Goal: Use online tool/utility: Utilize a website feature to perform a specific function

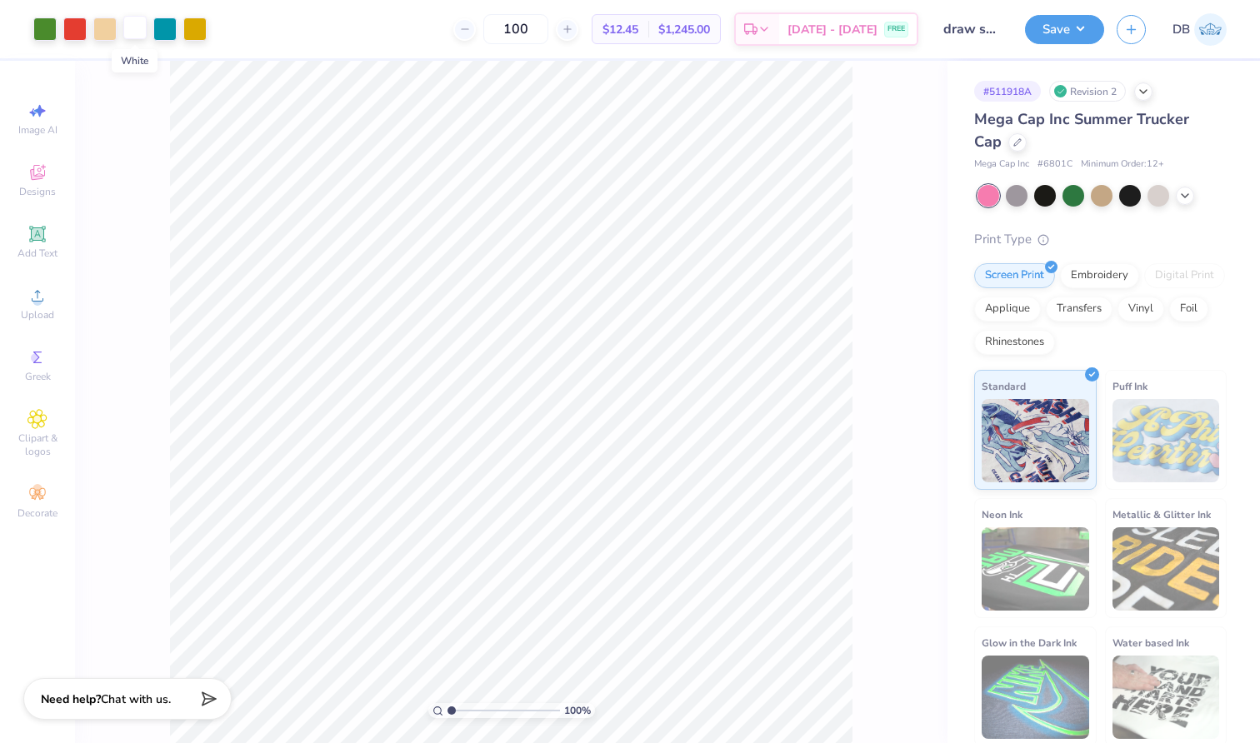
click at [134, 25] on div at bounding box center [134, 27] width 23 height 23
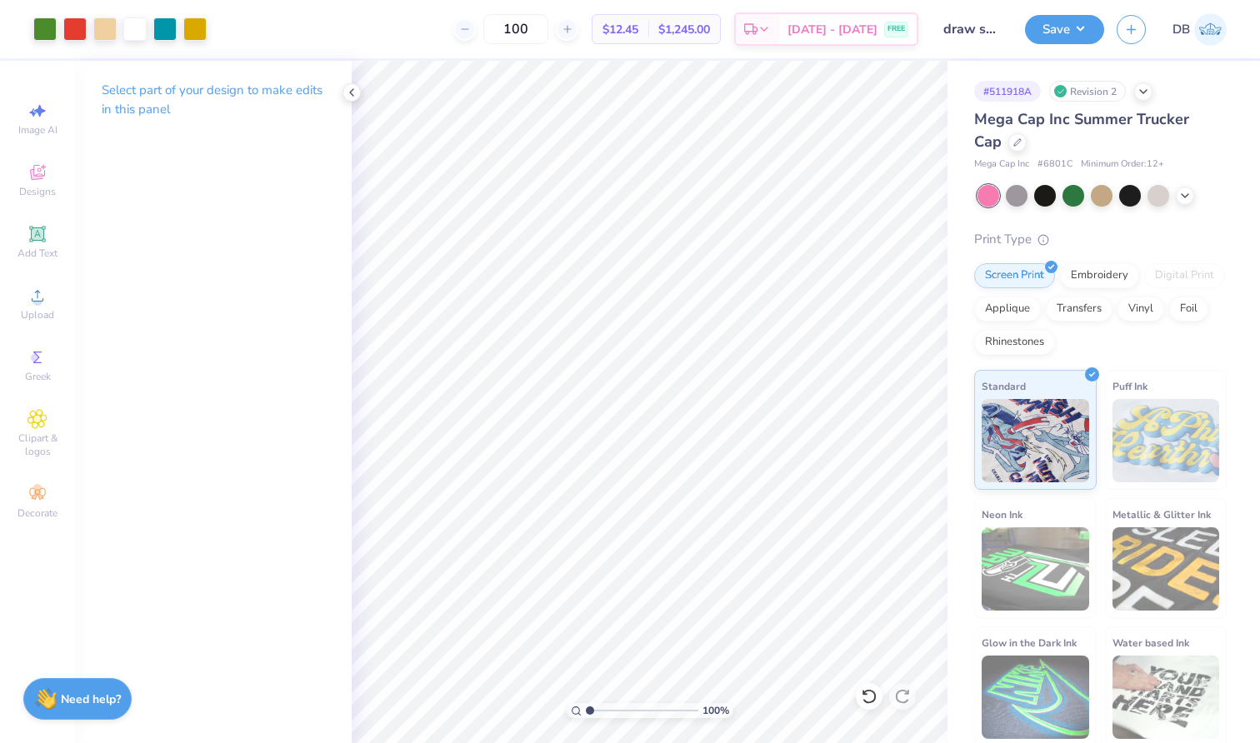
drag, startPoint x: 585, startPoint y: 708, endPoint x: 608, endPoint y: 708, distance: 23.3
click at [608, 708] on div "100 %" at bounding box center [650, 710] width 167 height 15
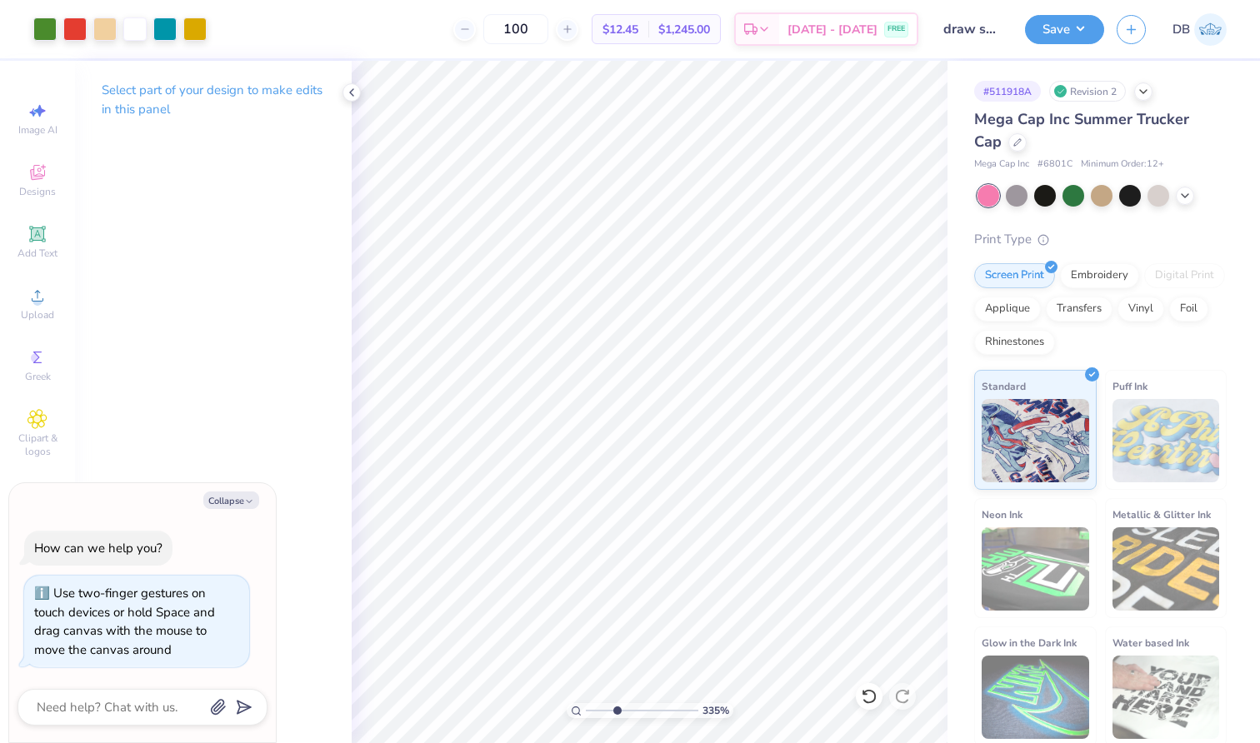
type input "3.42"
drag, startPoint x: 590, startPoint y: 708, endPoint x: 617, endPoint y: 708, distance: 26.7
click at [617, 708] on input "range" at bounding box center [642, 710] width 113 height 15
type textarea "x"
type input "0.01"
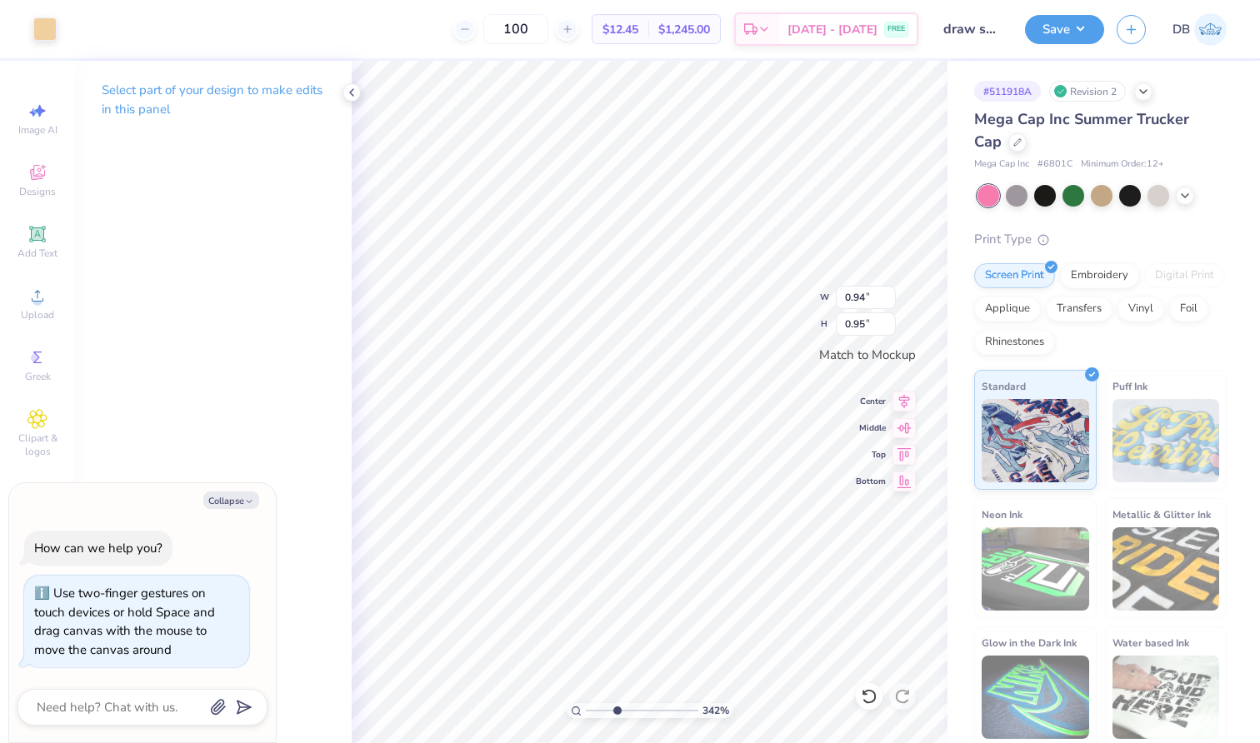
type input "0.07"
type textarea "x"
type input "0.99"
type input "0.93"
type textarea "x"
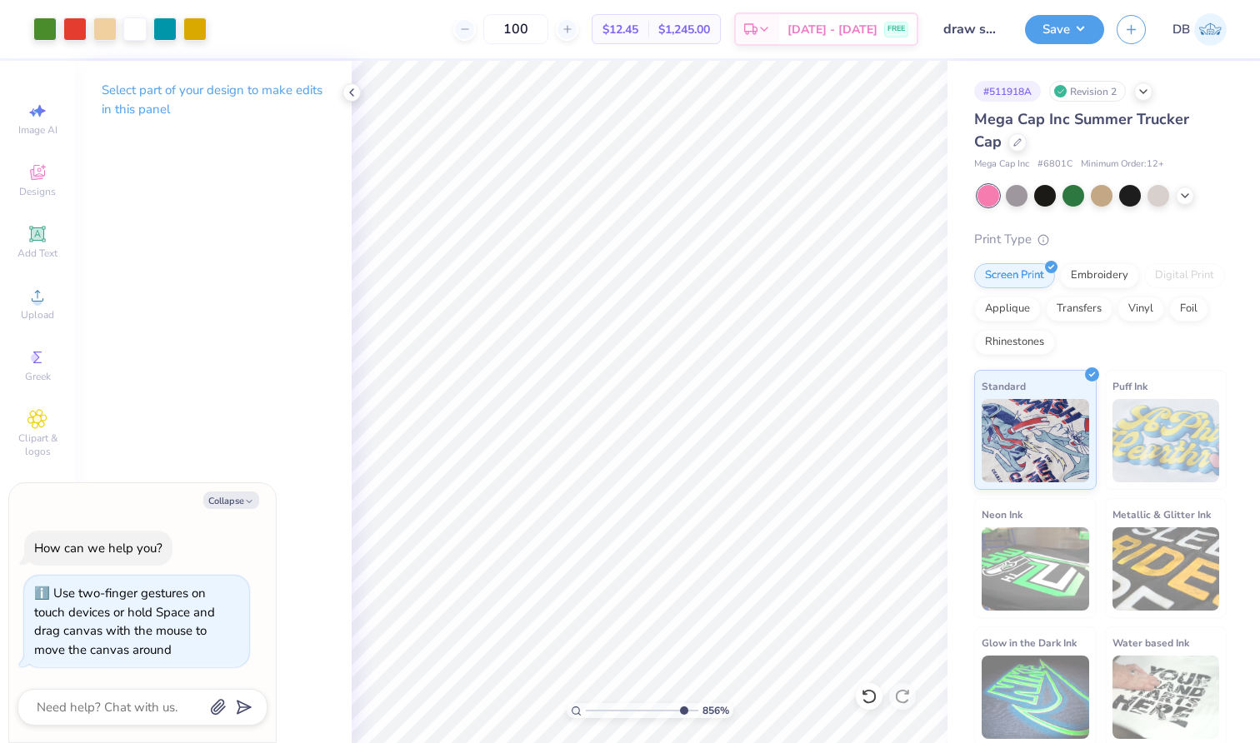
type input "9.16"
drag, startPoint x: 613, startPoint y: 708, endPoint x: 681, endPoint y: 710, distance: 67.5
click at [681, 710] on input "range" at bounding box center [642, 710] width 113 height 15
type textarea "x"
type input "0.96"
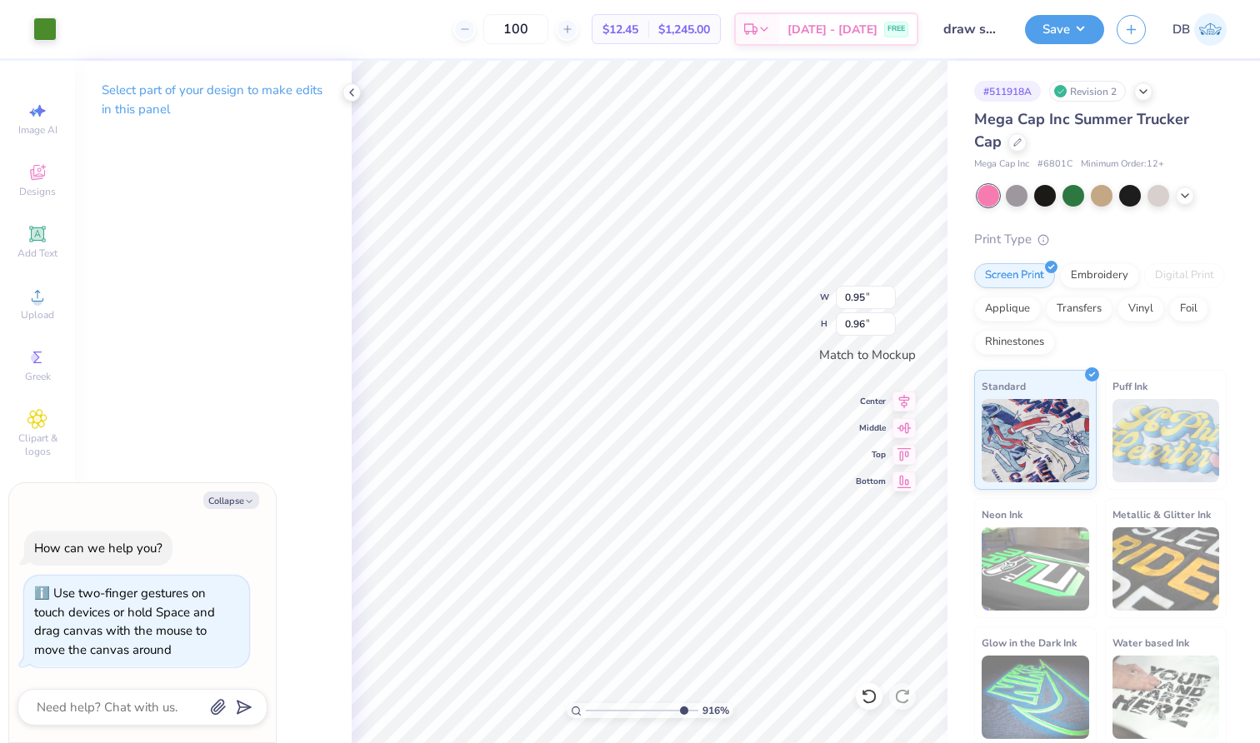
type textarea "x"
type input "0.05"
type input "0.93"
type textarea "x"
type input "0.95"
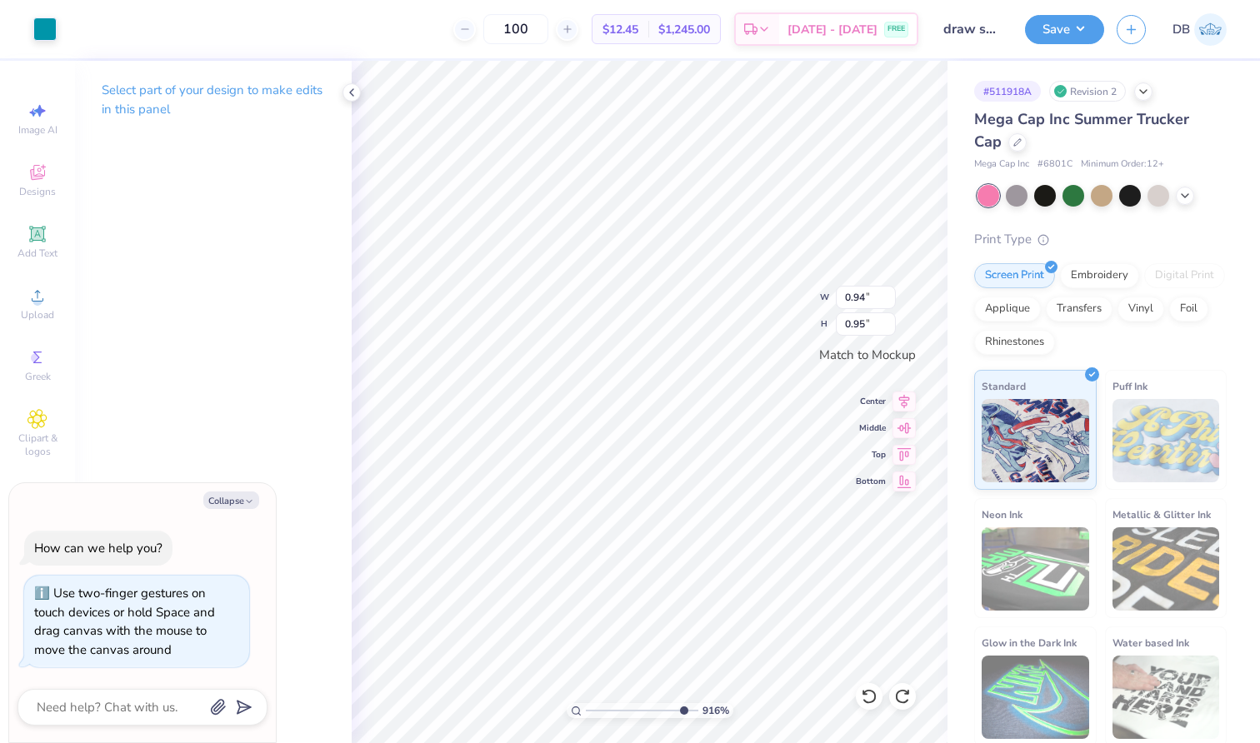
type input "0.94"
type textarea "x"
type input "0.02"
type input "0.03"
type textarea "x"
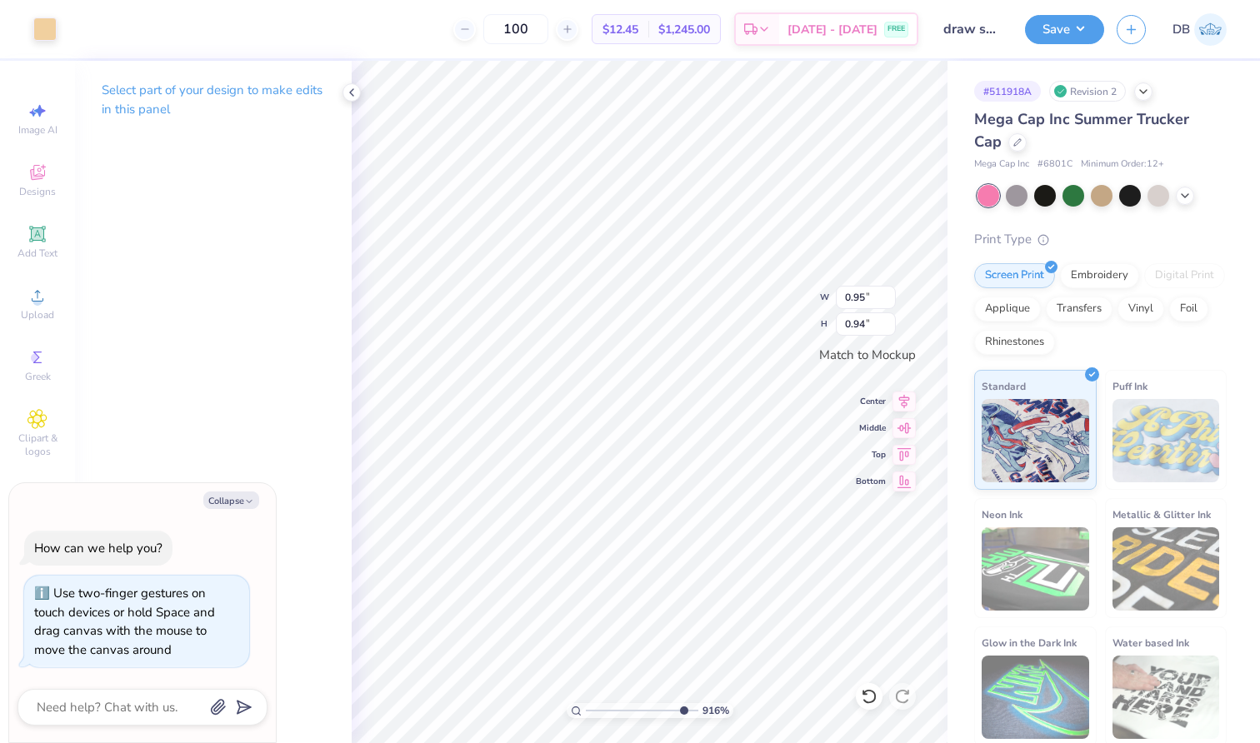
type input "0.96"
type textarea "x"
type input "0.97"
type textarea "x"
type input "0.94"
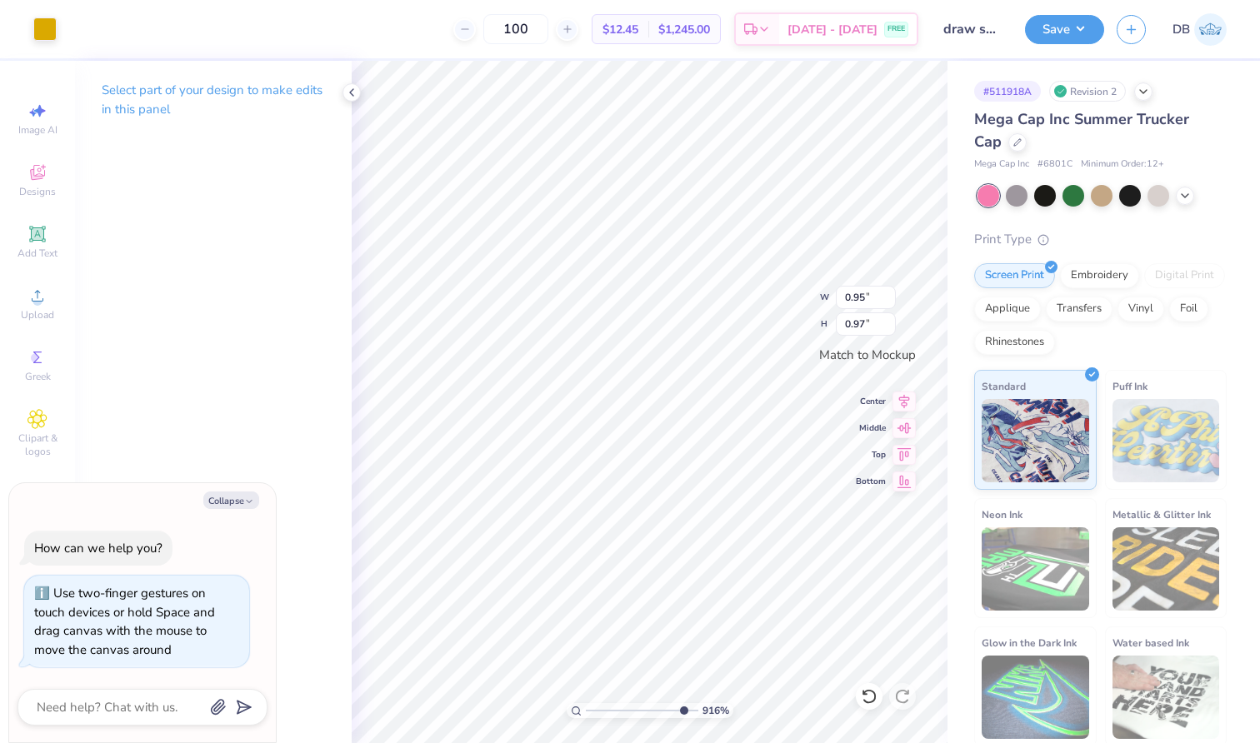
type input "0.94"
type textarea "x"
type input "0.05"
type input "0.87"
type textarea "x"
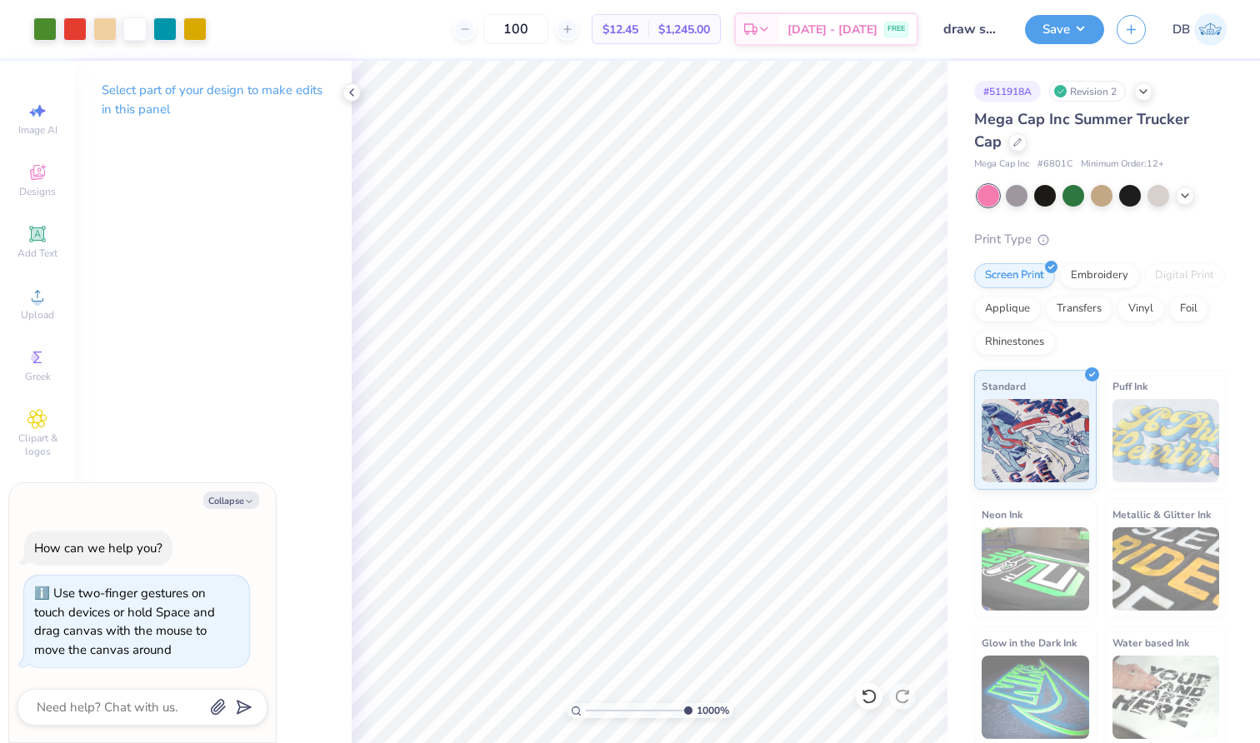
drag, startPoint x: 682, startPoint y: 708, endPoint x: 737, endPoint y: 708, distance: 55.0
type input "10"
click at [737, 708] on div "1000 %" at bounding box center [649, 402] width 683 height 683
type textarea "x"
type input "0.91"
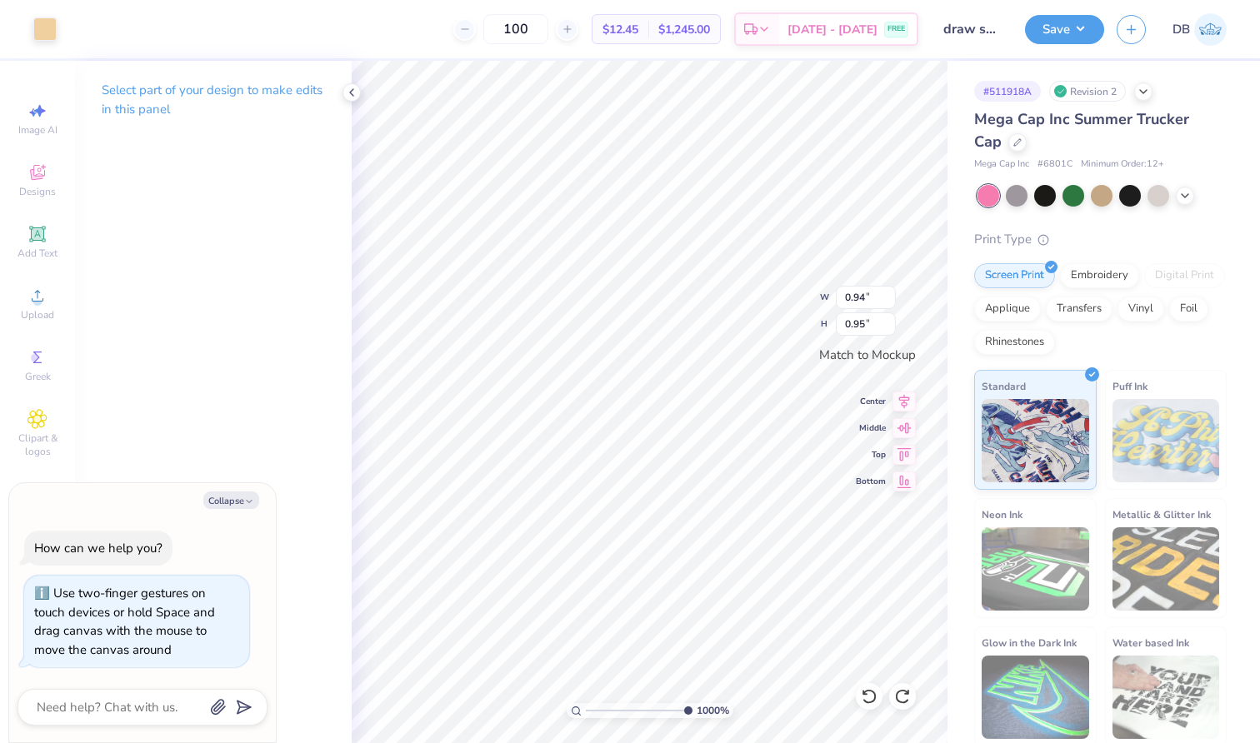
type input "0.93"
type textarea "x"
type input "0.02"
type input "0.80"
type textarea "x"
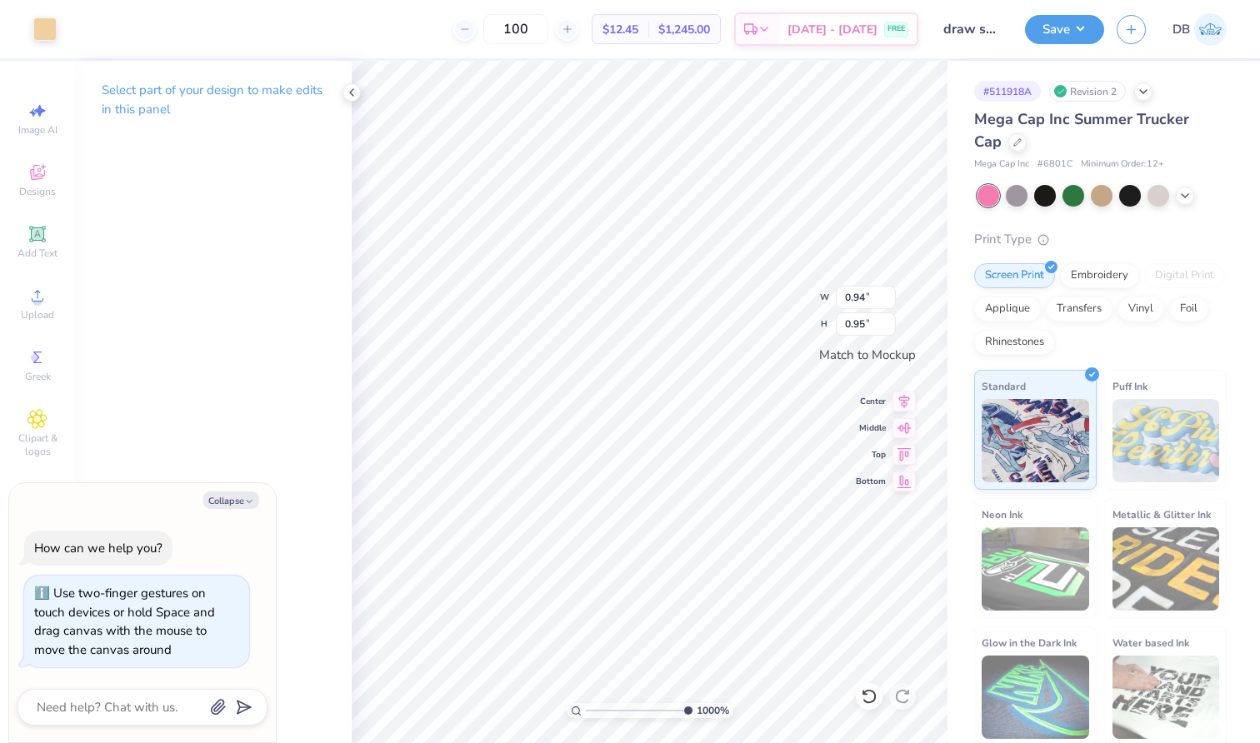
type input "0.75"
type input "0.74"
type textarea "x"
drag, startPoint x: 682, startPoint y: 708, endPoint x: 776, endPoint y: 711, distance: 94.2
type input "10"
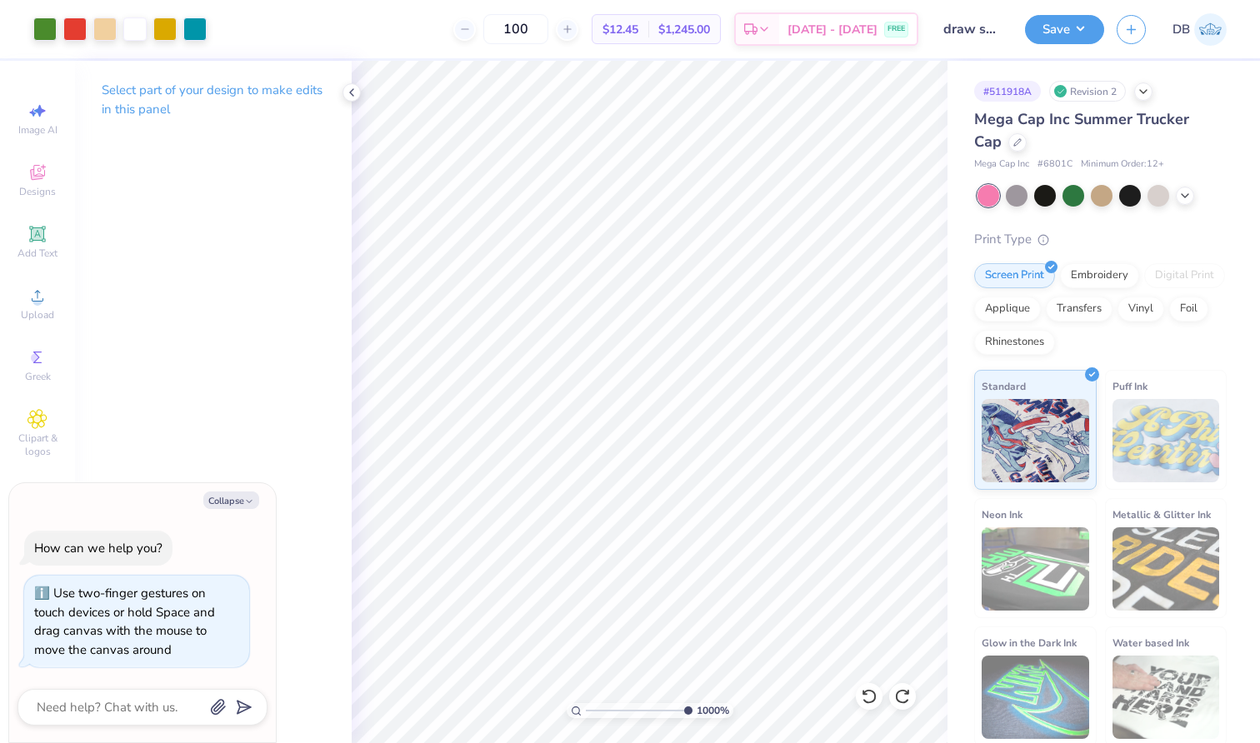
click at [776, 711] on div "1000 %" at bounding box center [649, 402] width 683 height 683
click at [1080, 33] on button "Save" at bounding box center [1064, 27] width 79 height 29
type textarea "x"
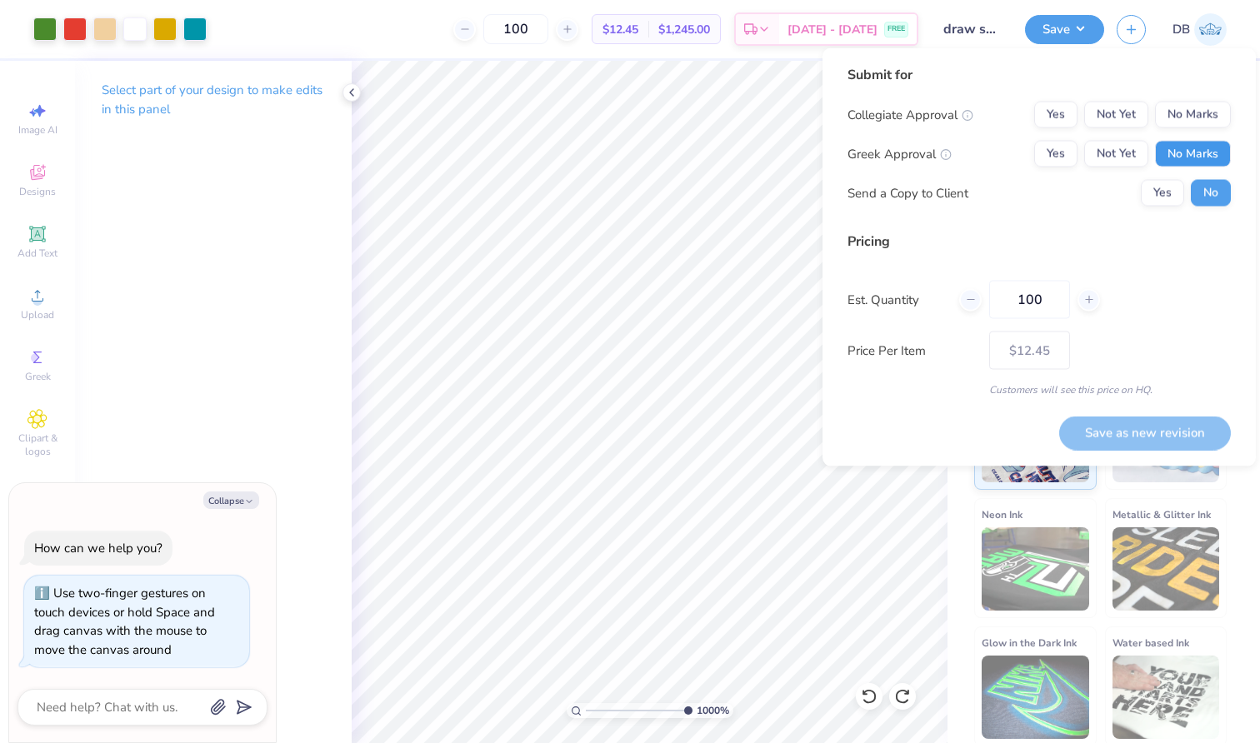
click at [1201, 158] on button "No Marks" at bounding box center [1193, 154] width 76 height 27
click at [1190, 123] on button "No Marks" at bounding box center [1193, 115] width 76 height 27
click at [1163, 446] on button "Save as new revision" at bounding box center [1145, 433] width 172 height 34
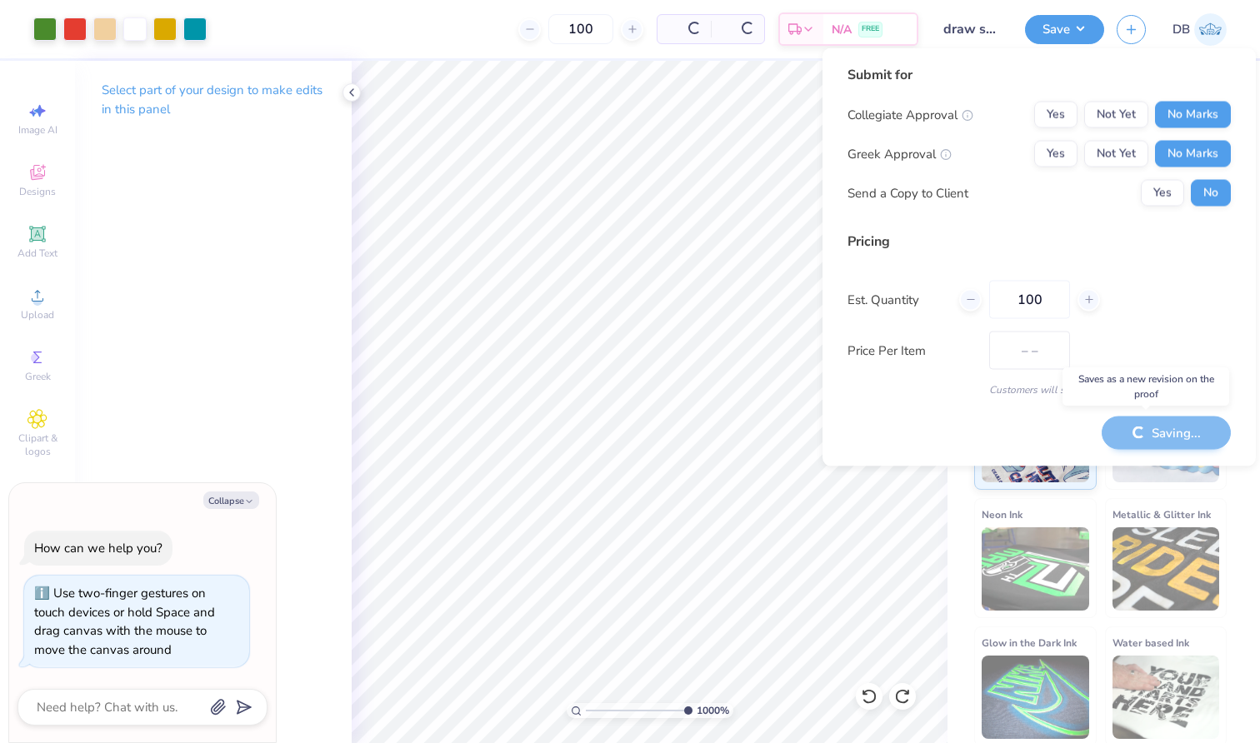
type input "$12.45"
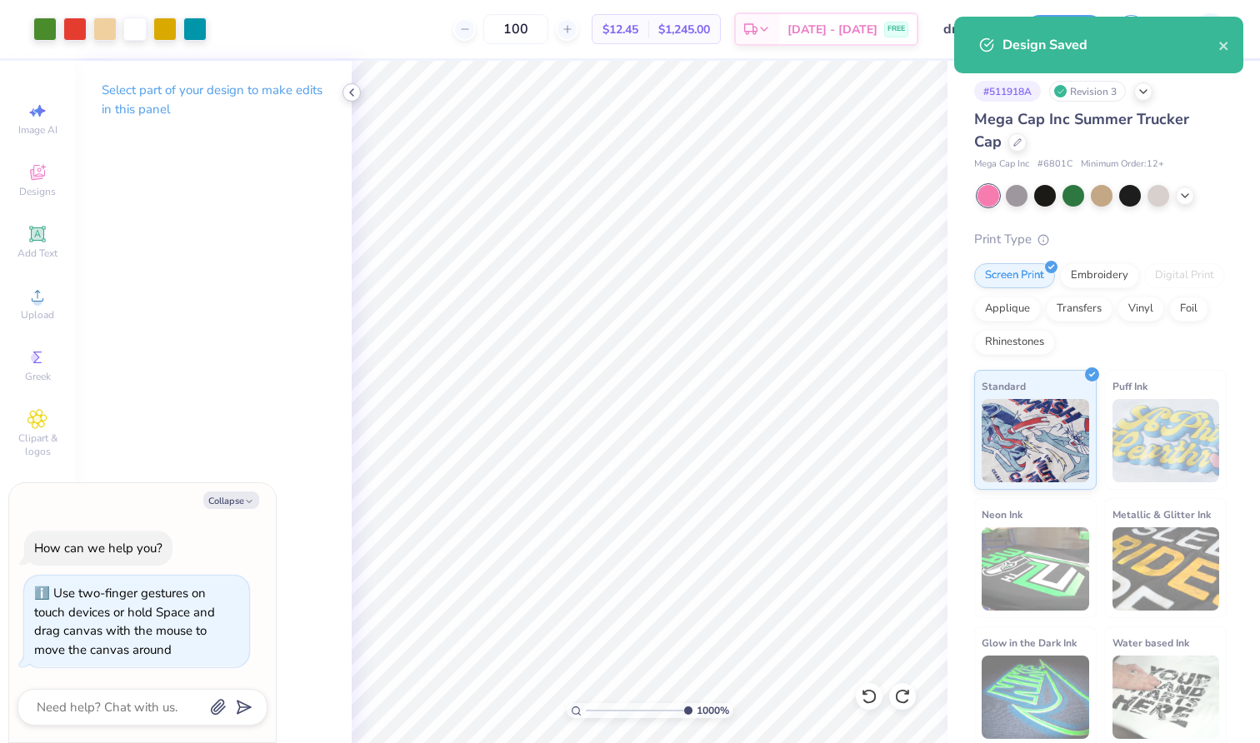
click at [357, 95] on icon at bounding box center [351, 92] width 13 height 13
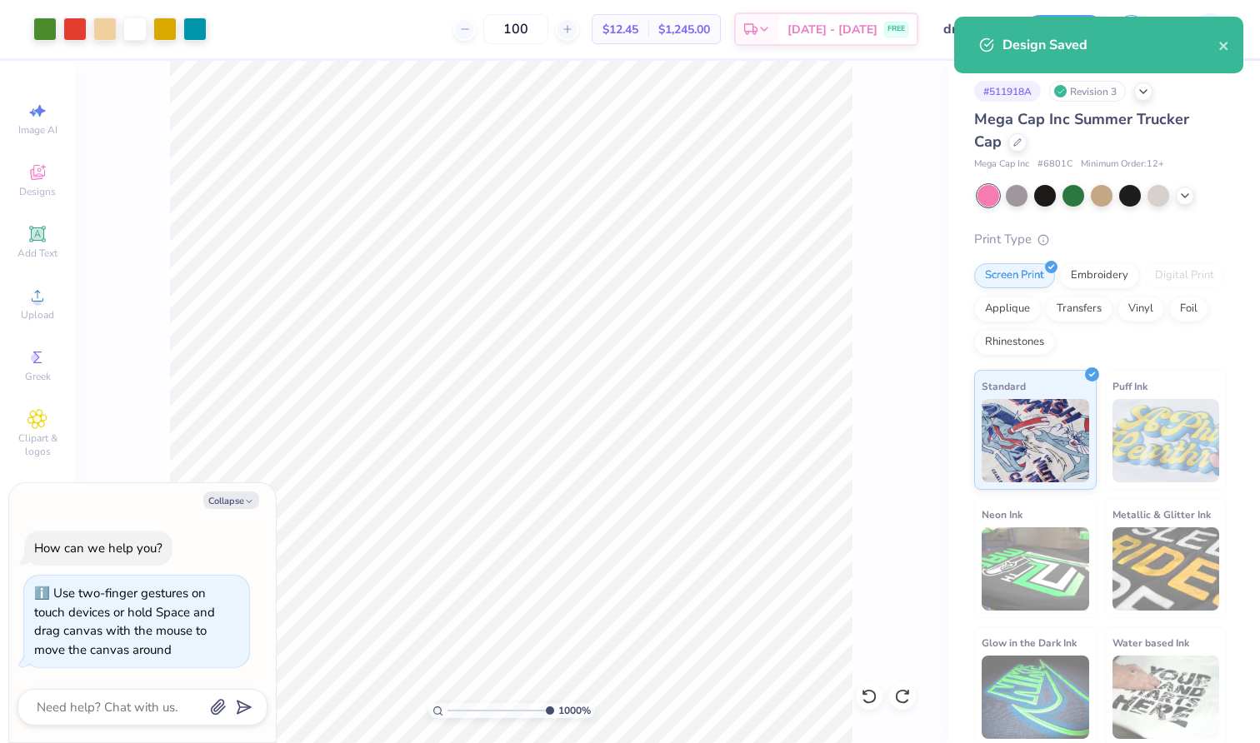
type textarea "x"
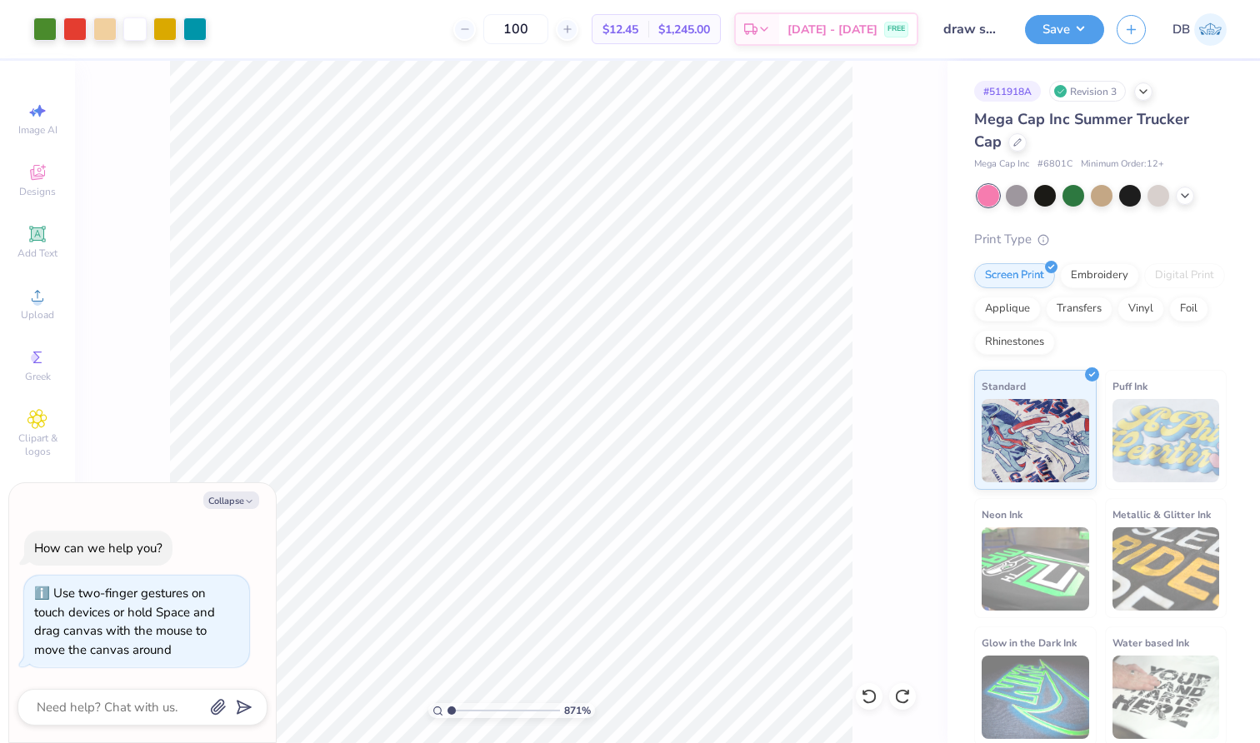
drag, startPoint x: 547, startPoint y: 707, endPoint x: 335, endPoint y: 707, distance: 211.7
type input "1"
click at [335, 707] on div "871 %" at bounding box center [511, 402] width 683 height 683
